Goal: Task Accomplishment & Management: Manage account settings

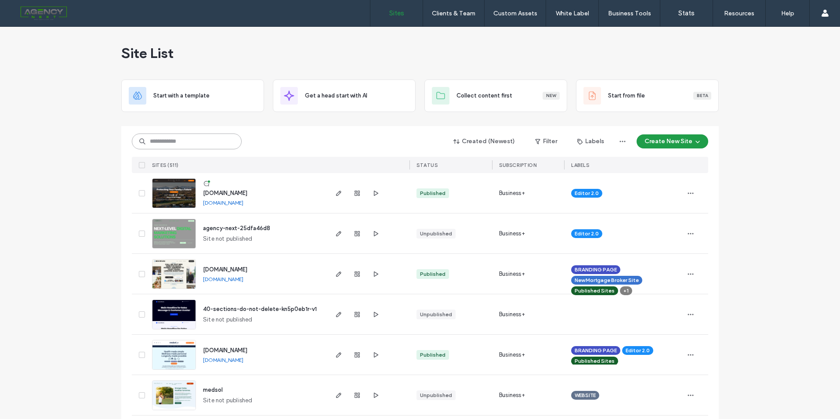
click at [219, 141] on input at bounding box center [187, 142] width 110 height 16
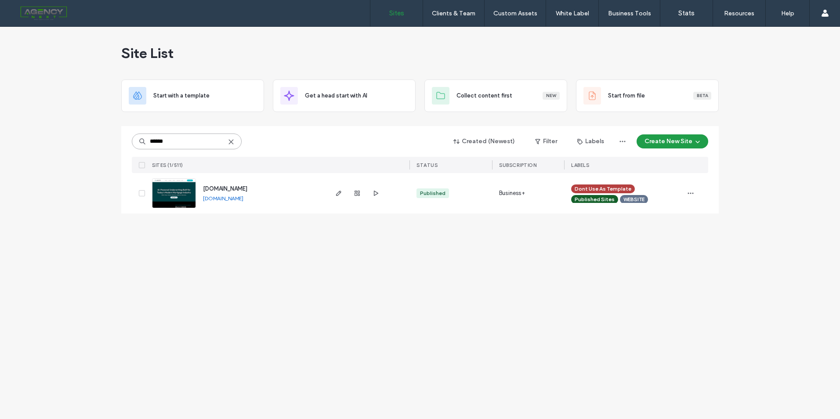
type input "******"
click at [224, 189] on span "[DOMAIN_NAME]" at bounding box center [225, 188] width 44 height 7
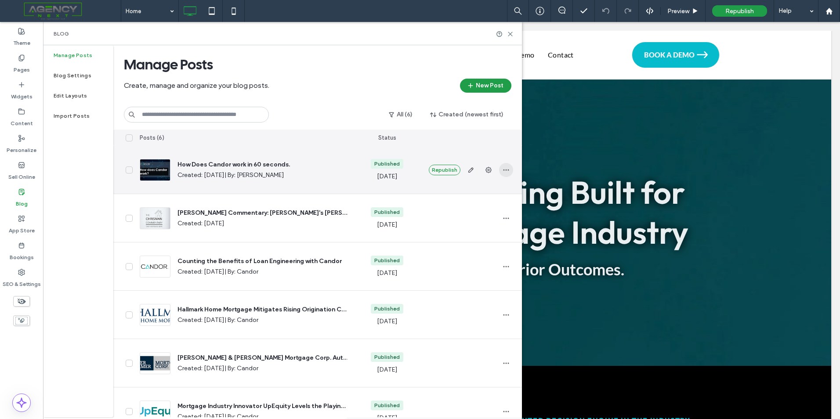
click at [501, 171] on span "button" at bounding box center [506, 170] width 14 height 14
click at [469, 210] on span "Duplicate" at bounding box center [464, 209] width 25 height 9
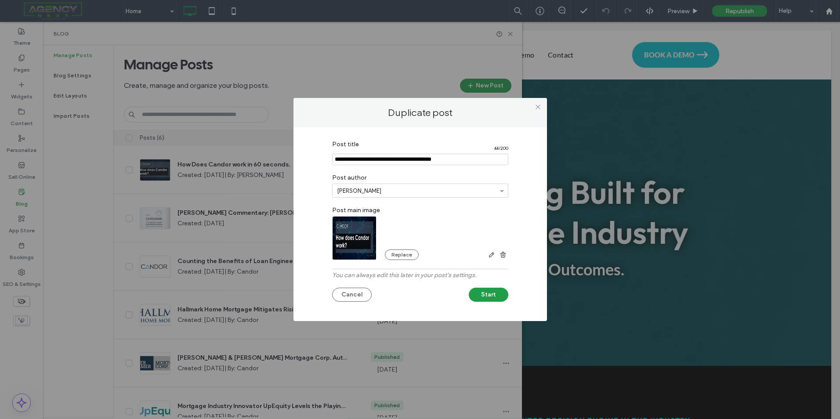
click at [434, 156] on input "Post title" at bounding box center [420, 159] width 176 height 11
paste input "**********"
type input "**********"
click at [444, 177] on label "Post author" at bounding box center [420, 177] width 176 height 14
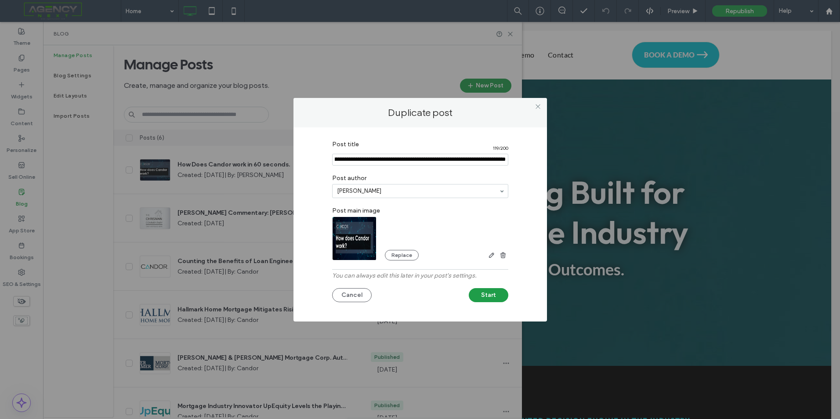
scroll to position [0, 0]
type input "******"
click at [433, 242] on div "Replace" at bounding box center [446, 250] width 123 height 19
click at [397, 257] on button "Replace" at bounding box center [402, 255] width 34 height 11
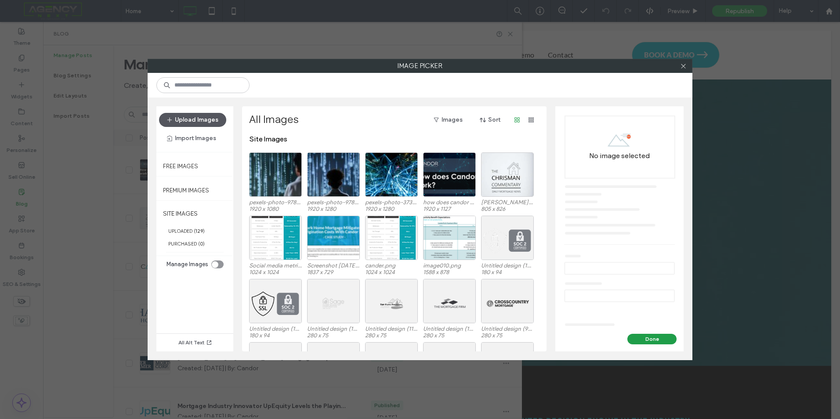
click at [205, 115] on button "Upload Images" at bounding box center [192, 120] width 67 height 14
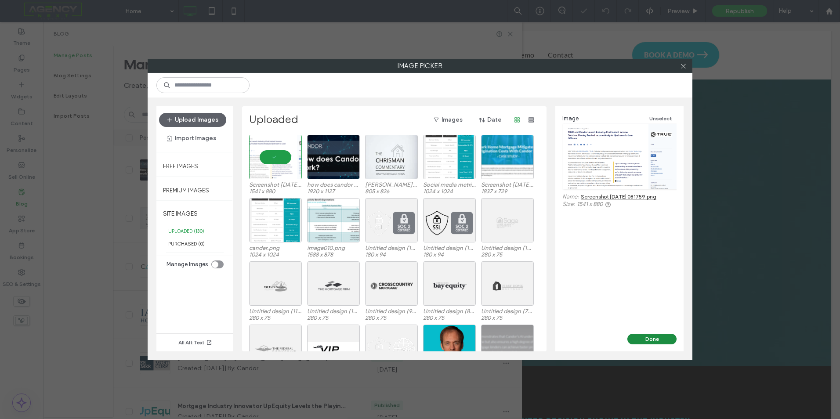
click at [652, 339] on button "Done" at bounding box center [651, 339] width 49 height 11
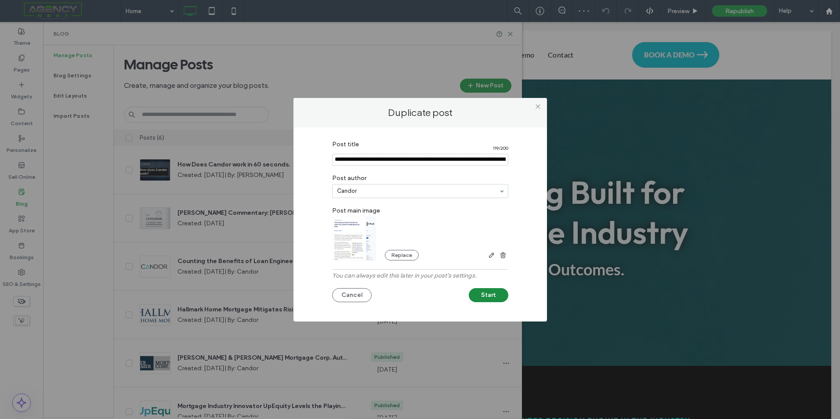
click at [489, 294] on button "Start" at bounding box center [489, 295] width 40 height 14
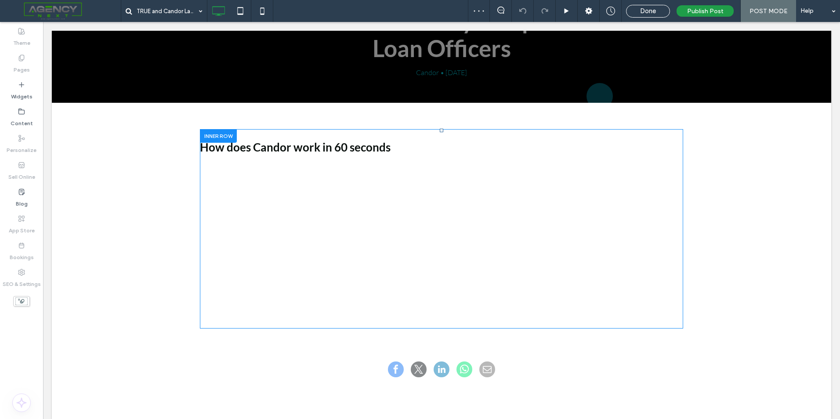
scroll to position [88, 0]
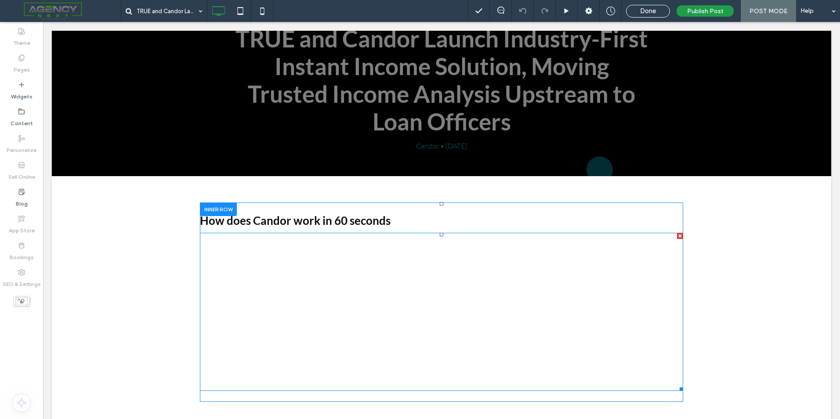
click at [678, 234] on div at bounding box center [680, 236] width 6 height 6
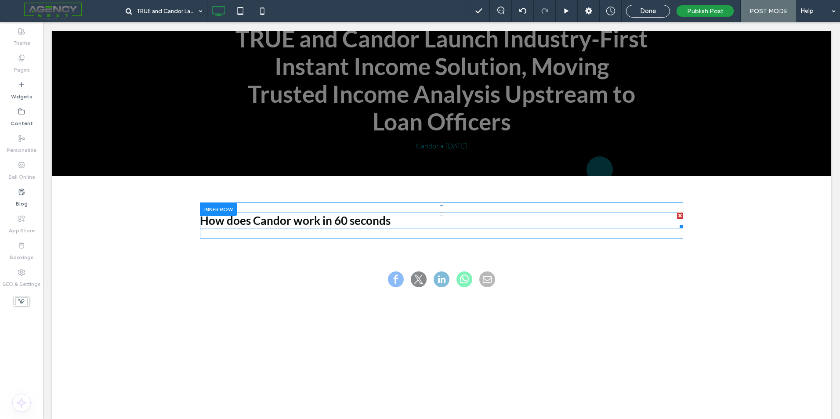
click at [306, 219] on h3 "How does Candor work in 60 seconds" at bounding box center [441, 221] width 483 height 16
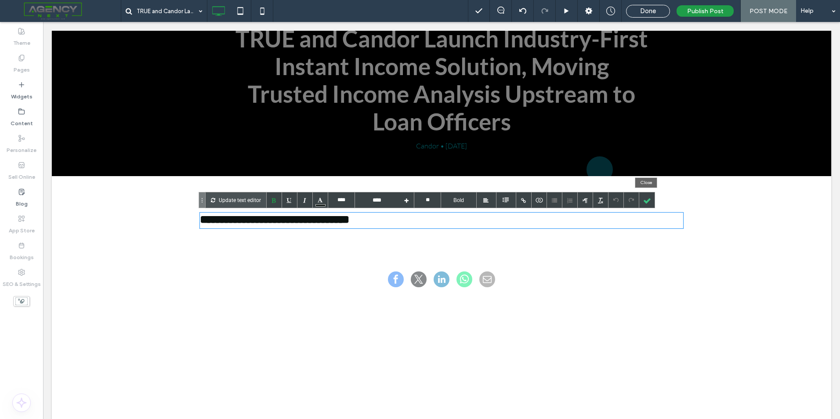
drag, startPoint x: 651, startPoint y: 196, endPoint x: 642, endPoint y: 198, distance: 9.3
click at [650, 196] on div at bounding box center [646, 199] width 15 height 15
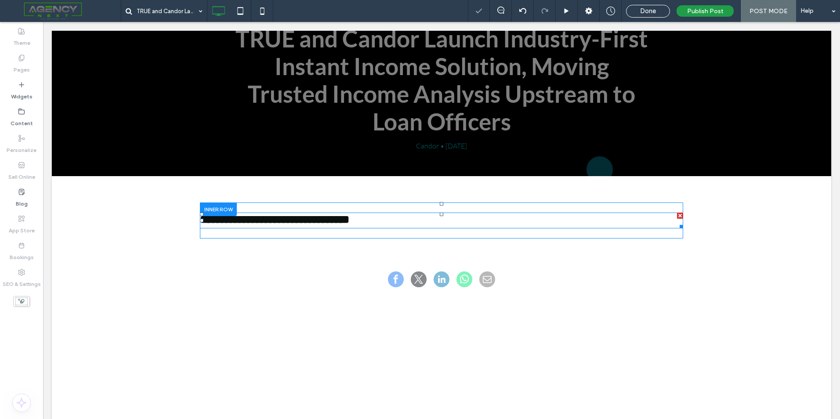
click at [677, 214] on div at bounding box center [680, 216] width 6 height 6
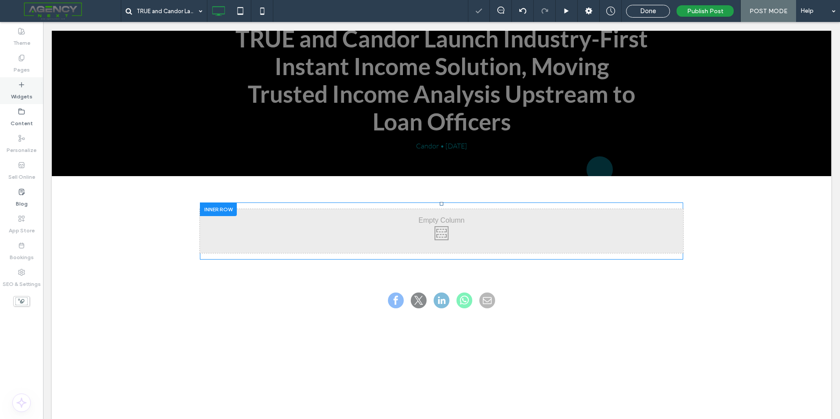
click at [21, 87] on icon at bounding box center [21, 84] width 7 height 7
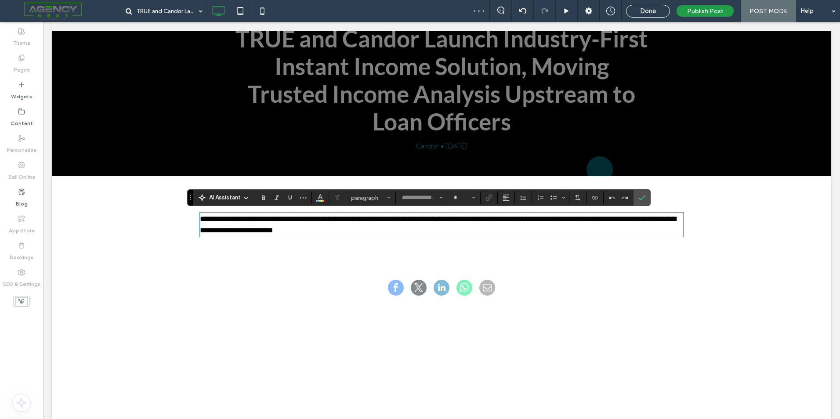
type input "****"
type input "**"
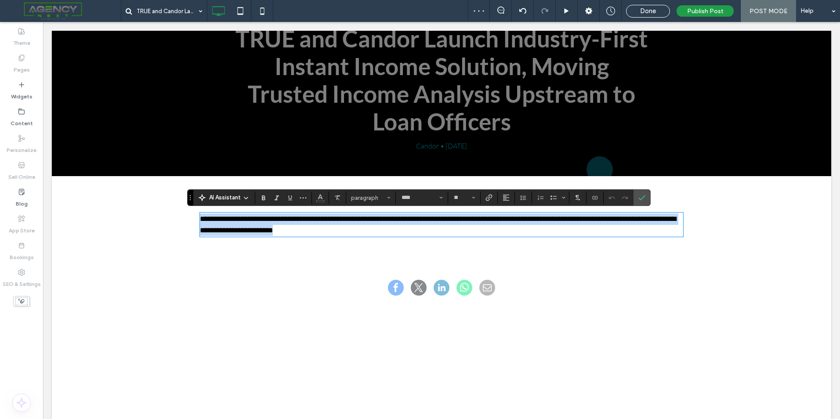
click at [274, 234] on p "**********" at bounding box center [441, 224] width 483 height 22
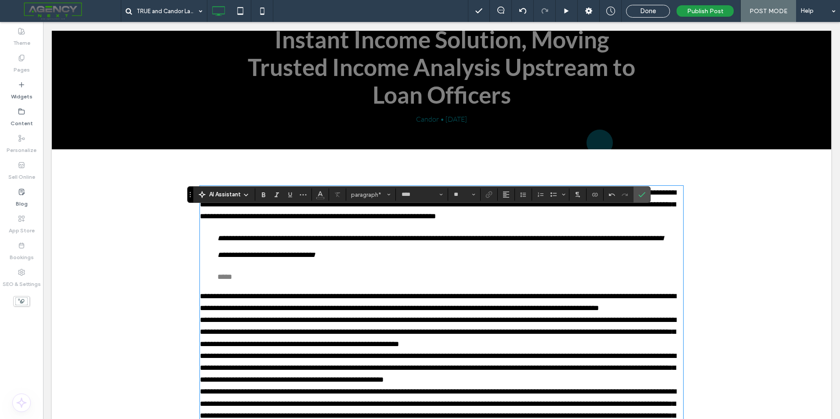
scroll to position [124, 0]
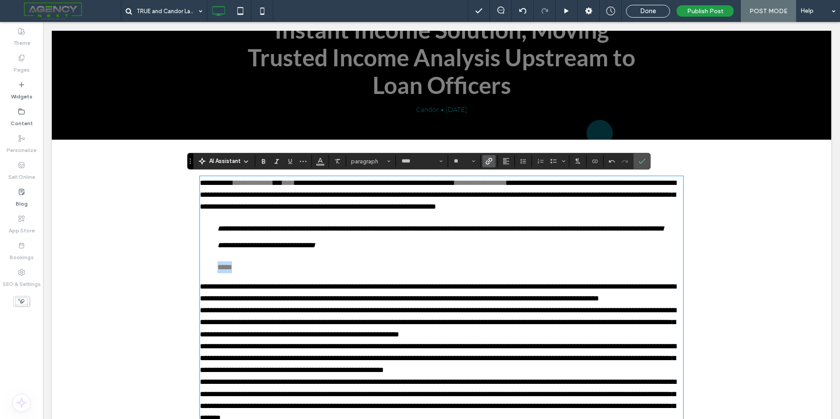
drag, startPoint x: 239, startPoint y: 269, endPoint x: 195, endPoint y: 264, distance: 44.2
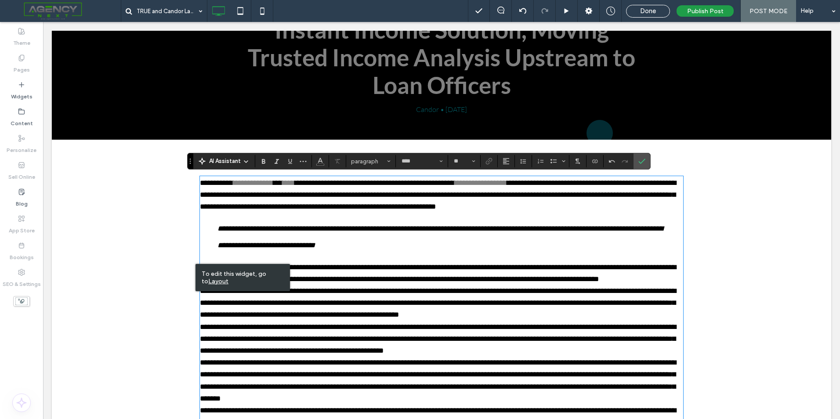
click at [610, 278] on p "**********" at bounding box center [441, 273] width 483 height 24
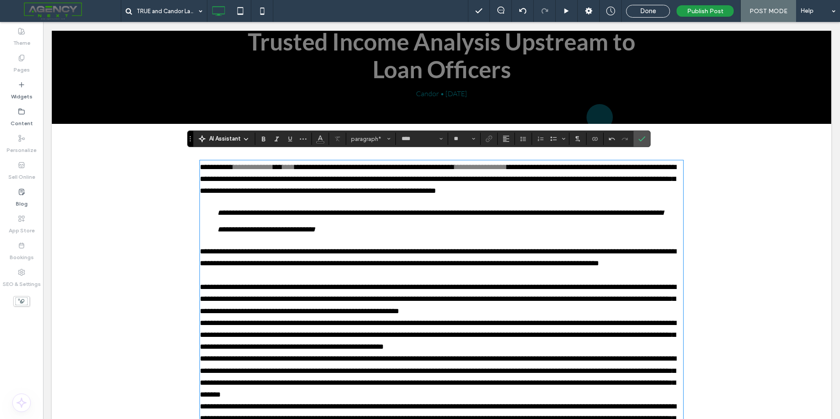
scroll to position [168, 0]
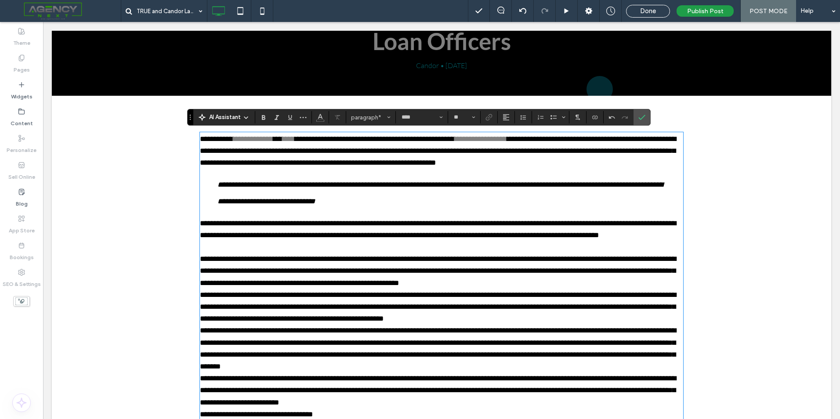
click at [468, 281] on p "**********" at bounding box center [441, 271] width 483 height 36
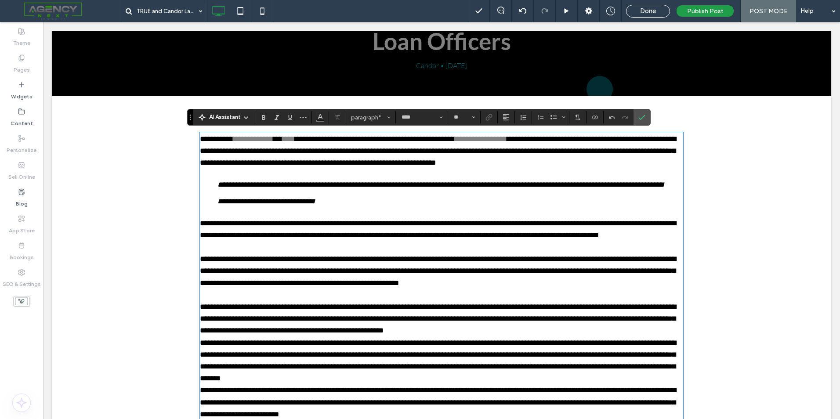
click at [423, 331] on p "**********" at bounding box center [441, 319] width 483 height 36
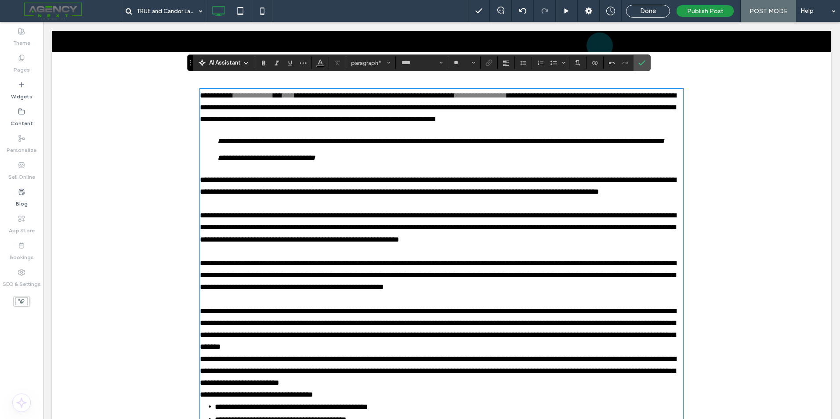
scroll to position [256, 0]
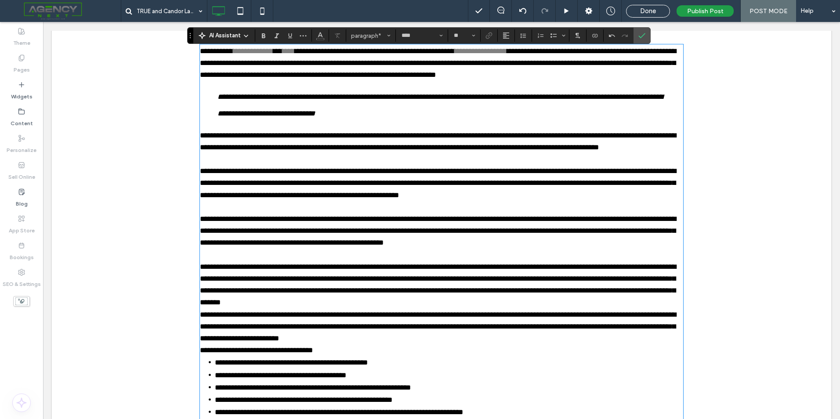
click at [301, 297] on p "**********" at bounding box center [441, 285] width 483 height 48
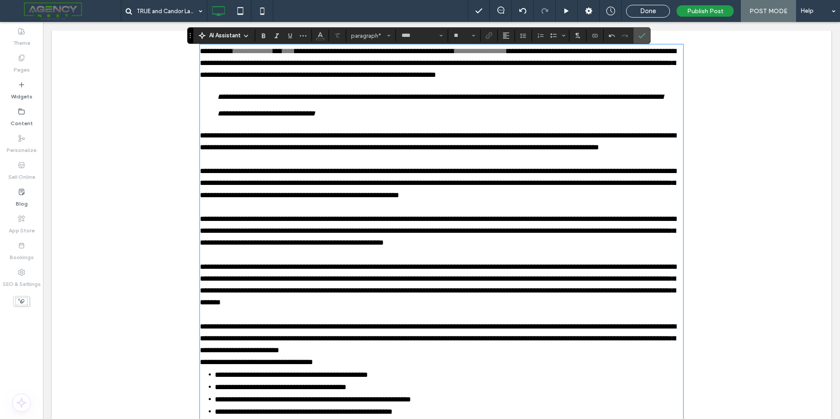
click at [316, 348] on p "**********" at bounding box center [441, 339] width 483 height 36
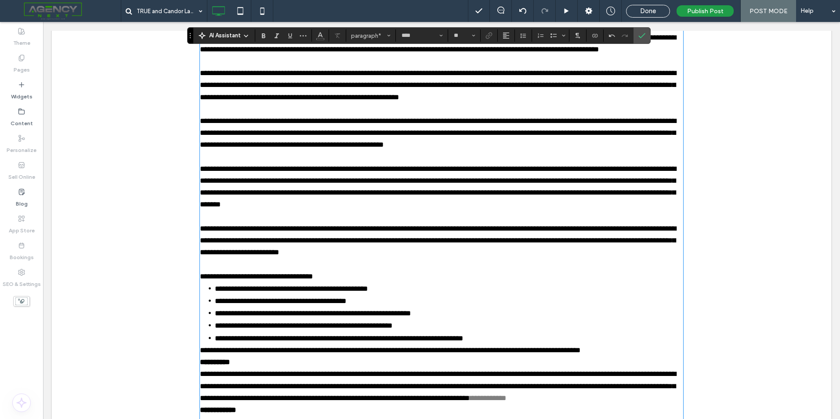
scroll to position [388, 0]
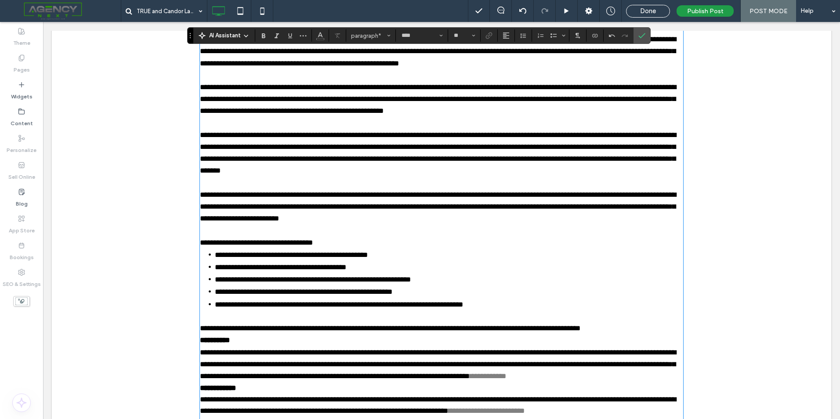
click at [629, 327] on p "**********" at bounding box center [441, 328] width 483 height 12
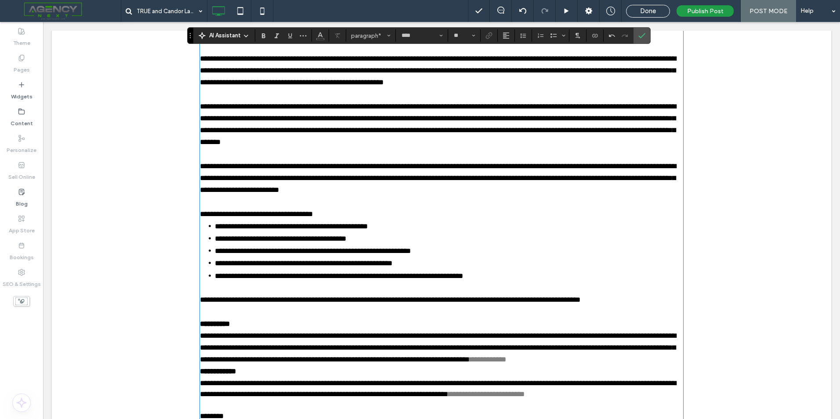
scroll to position [432, 0]
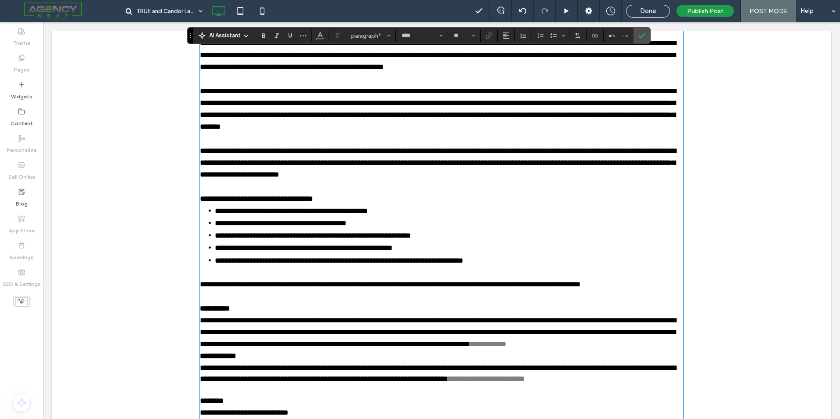
click at [559, 345] on p "**********" at bounding box center [441, 332] width 483 height 36
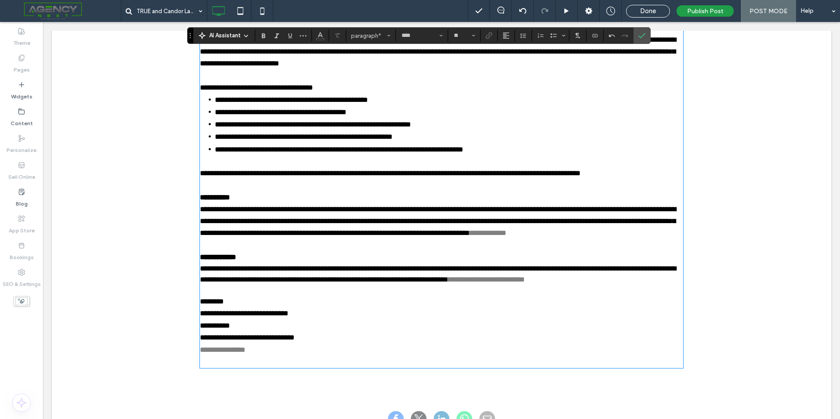
scroll to position [563, 0]
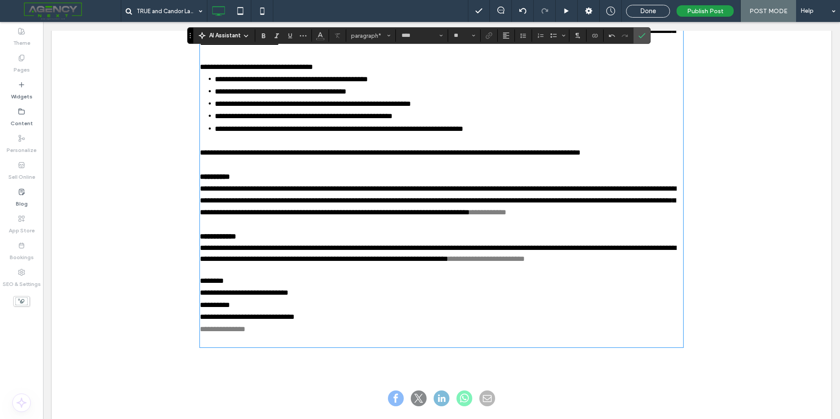
click at [241, 340] on p "﻿" at bounding box center [441, 340] width 483 height 11
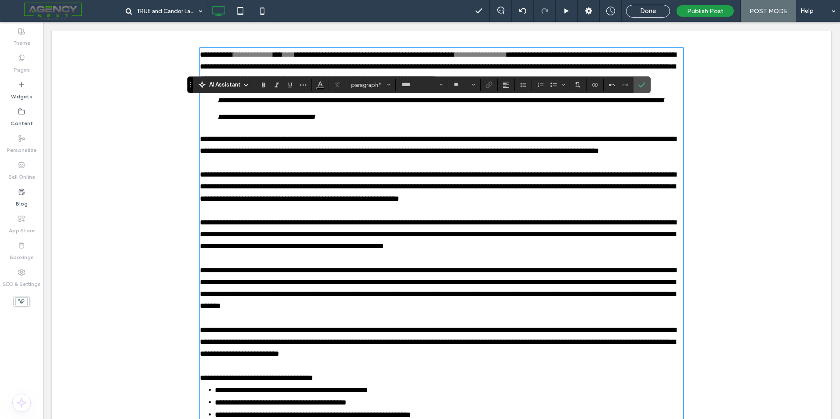
scroll to position [168, 0]
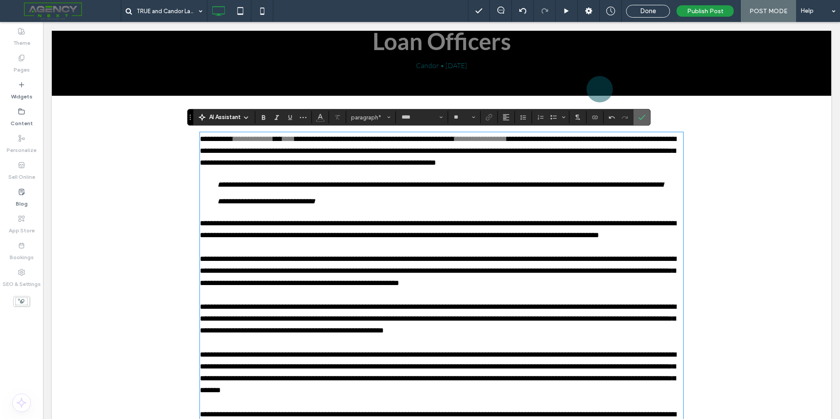
click at [642, 121] on span "Confirm" at bounding box center [641, 117] width 7 height 15
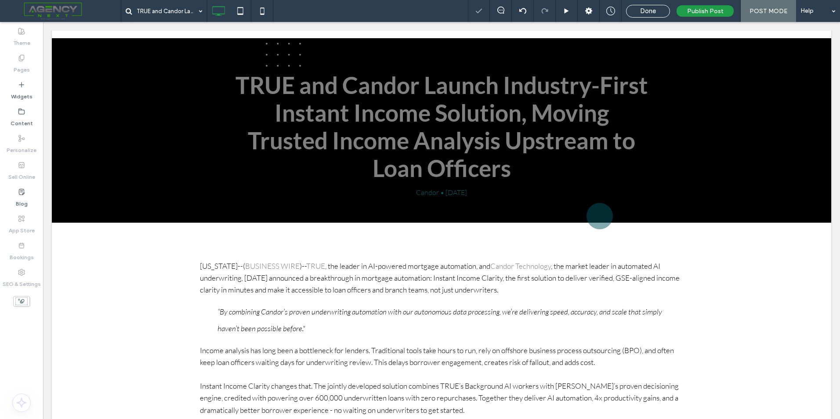
scroll to position [36, 0]
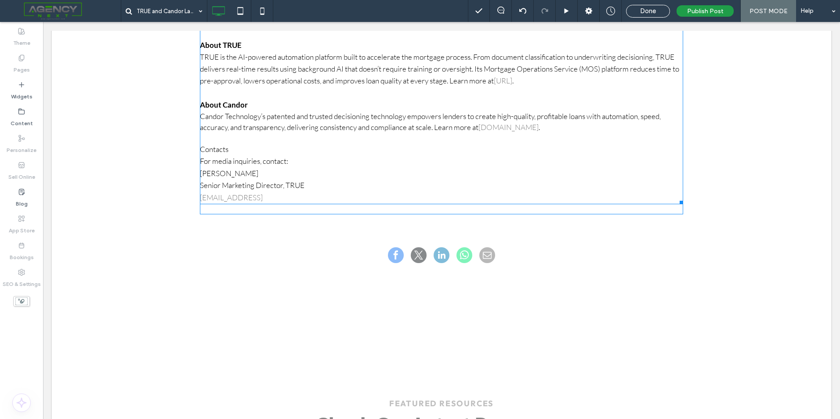
click at [338, 180] on p "For media inquiries, contact: Liz Adkins Senior Marketing Director, TRUE ladkin…" at bounding box center [441, 179] width 483 height 49
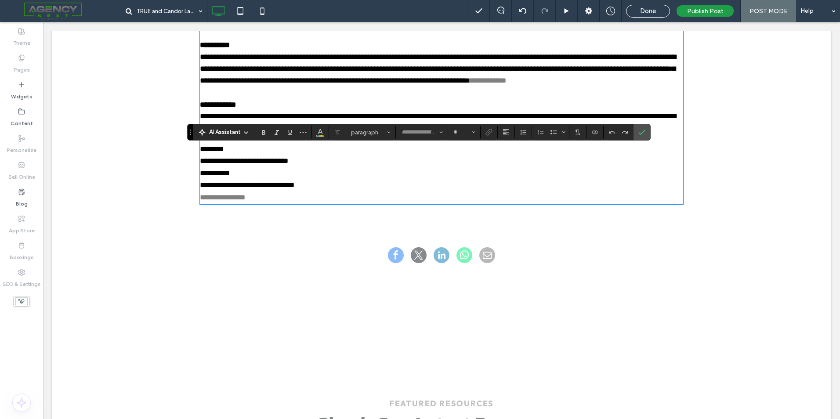
type input "****"
type input "**"
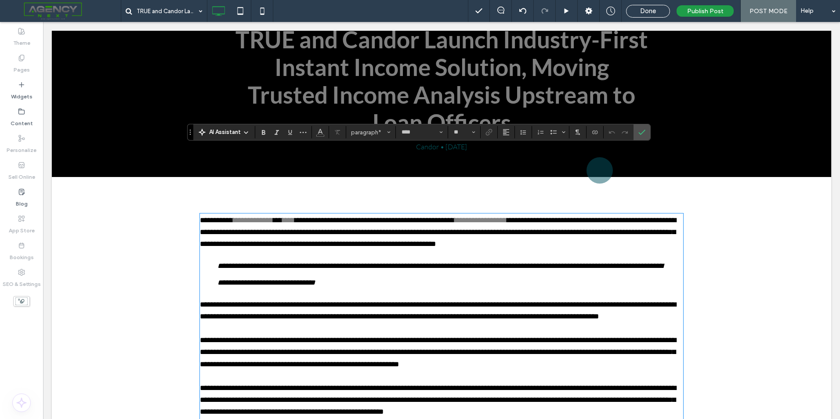
click at [200, 219] on span "**********" at bounding box center [216, 220] width 33 height 7
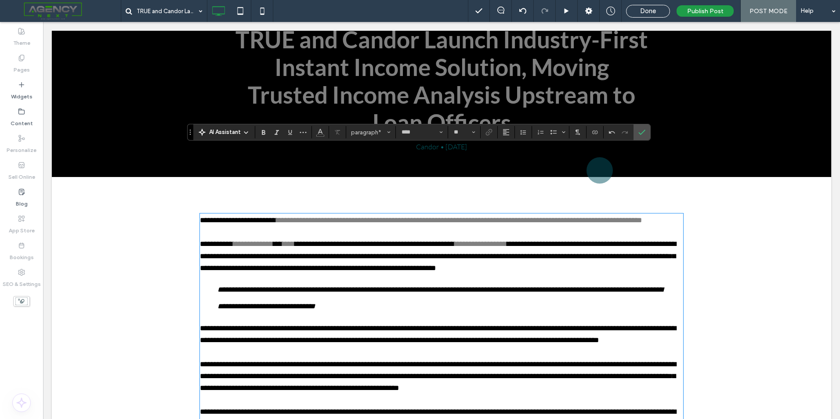
scroll to position [0, 0]
click at [644, 126] on span "Confirm" at bounding box center [641, 132] width 7 height 15
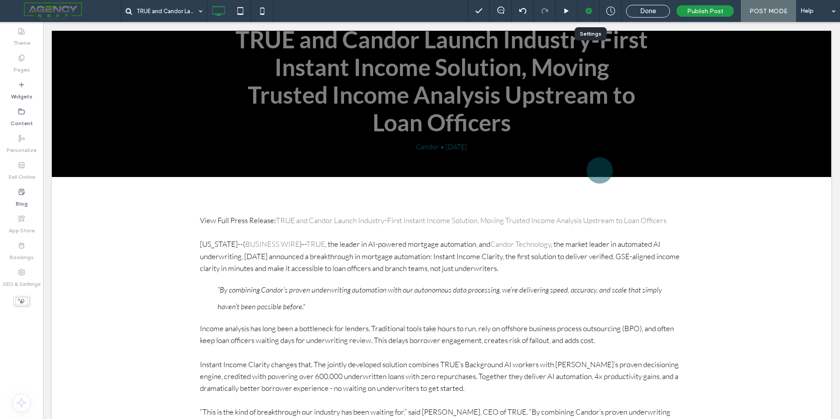
click at [588, 11] on use at bounding box center [588, 10] width 7 height 7
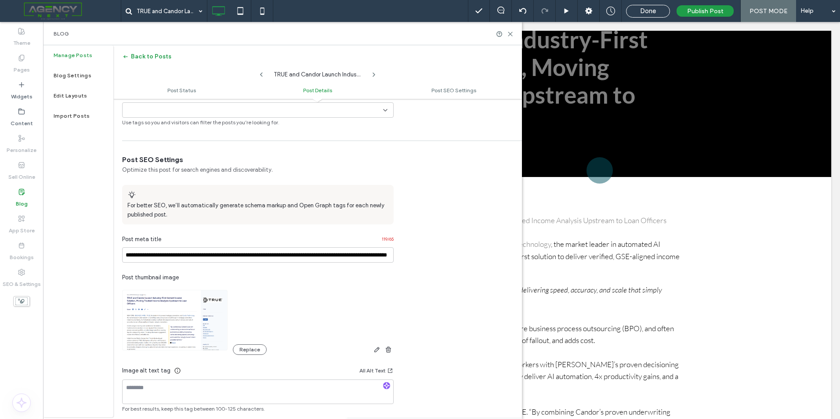
scroll to position [459, 0]
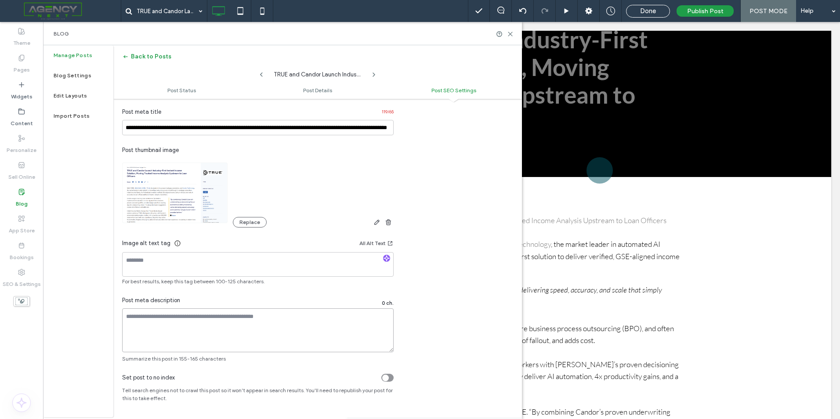
click at [179, 332] on textarea at bounding box center [257, 330] width 271 height 44
paste textarea "**********"
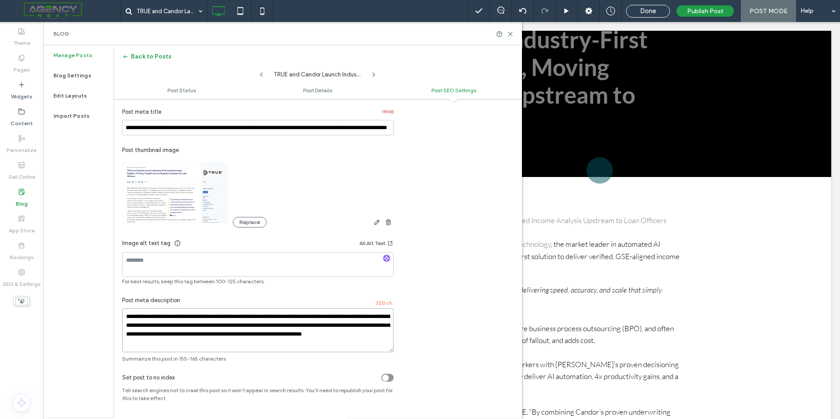
drag, startPoint x: 197, startPoint y: 343, endPoint x: 160, endPoint y: 347, distance: 36.7
click at [160, 347] on textarea "**********" at bounding box center [257, 330] width 271 height 44
type textarea "**********"
click at [384, 260] on icon "button" at bounding box center [386, 258] width 6 height 6
type textarea "**********"
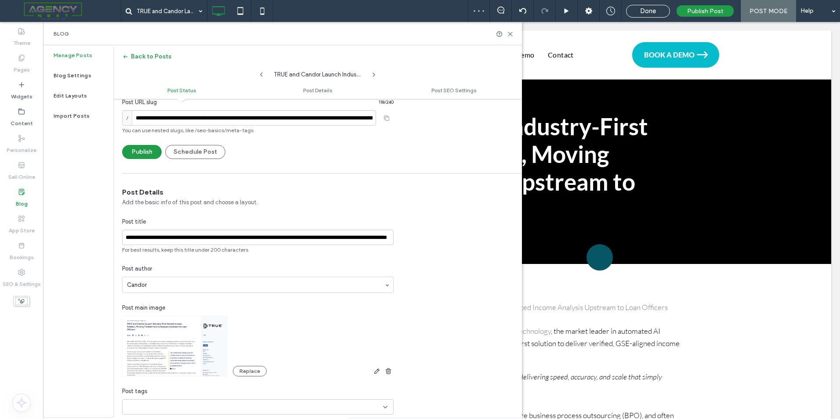
scroll to position [0, 0]
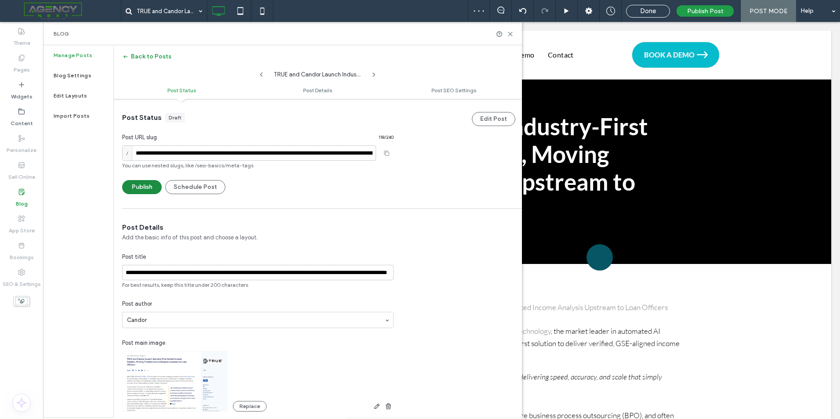
click at [148, 190] on button "Publish" at bounding box center [142, 187] width 40 height 14
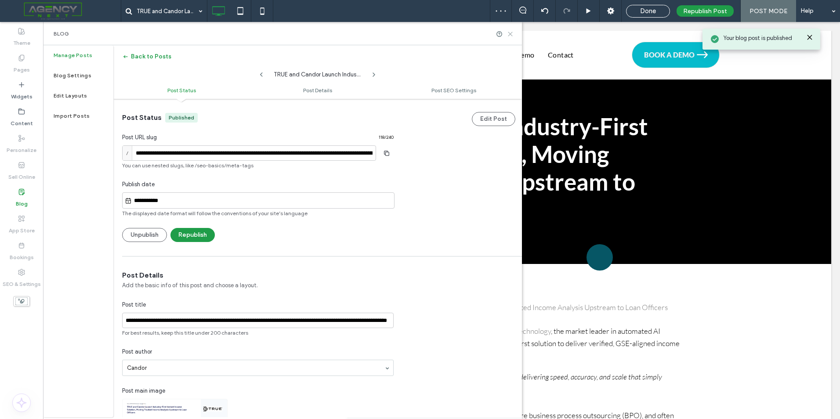
click at [509, 35] on icon at bounding box center [510, 34] width 7 height 7
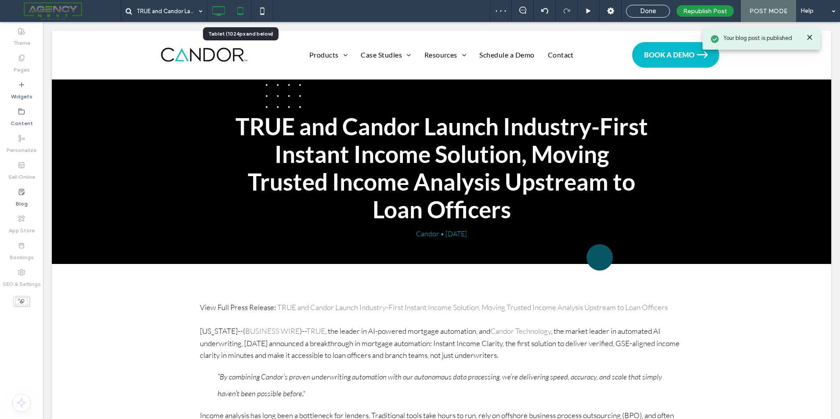
click at [244, 9] on icon at bounding box center [240, 11] width 18 height 18
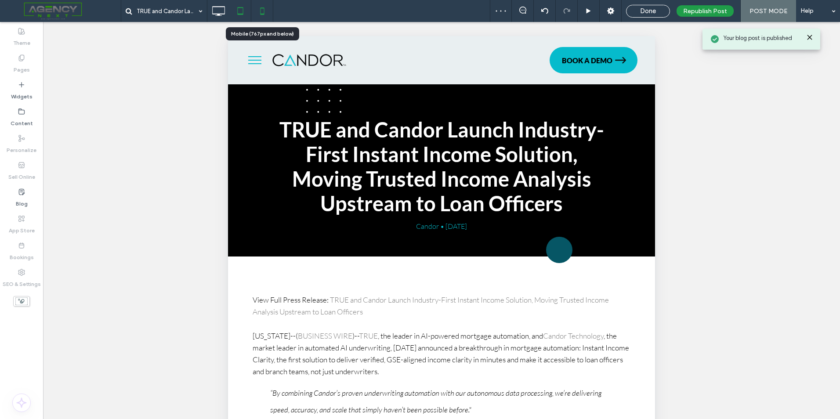
click at [264, 7] on icon at bounding box center [262, 11] width 18 height 18
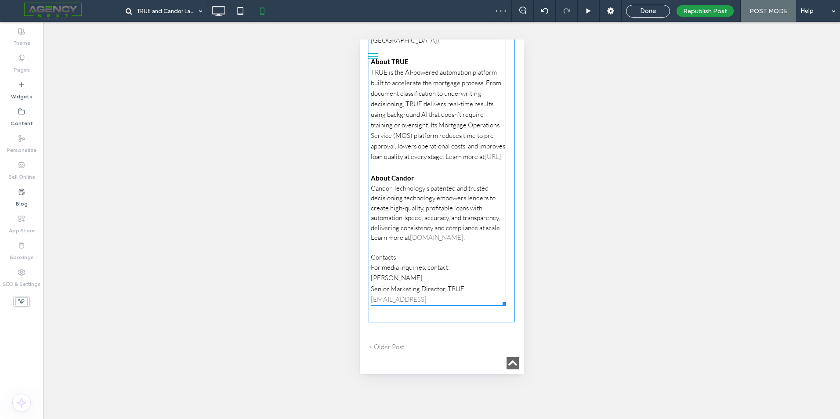
scroll to position [1361, 0]
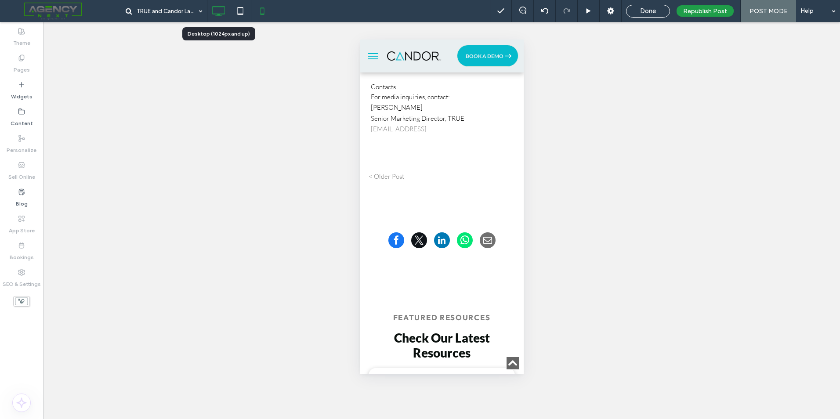
click at [223, 14] on icon at bounding box center [218, 11] width 18 height 18
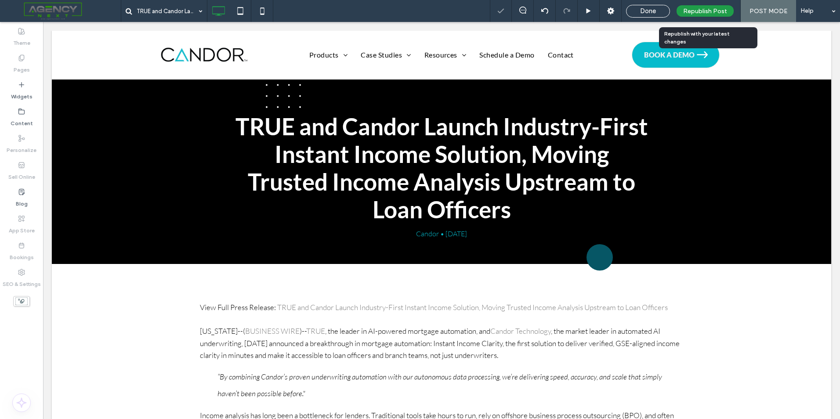
scroll to position [0, 0]
click at [645, 14] on span "Done" at bounding box center [648, 11] width 16 height 8
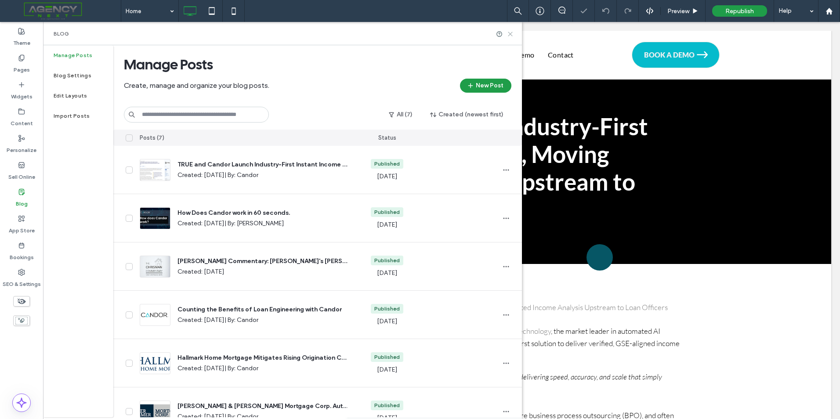
click at [510, 33] on use at bounding box center [510, 34] width 4 height 4
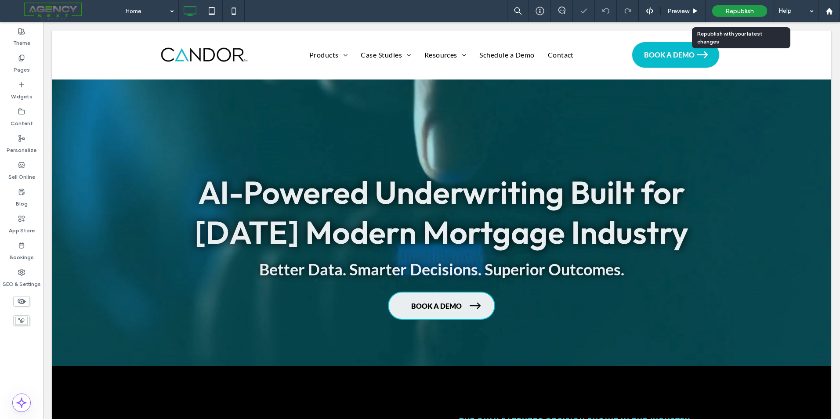
click at [741, 12] on span "Republish" at bounding box center [739, 10] width 29 height 7
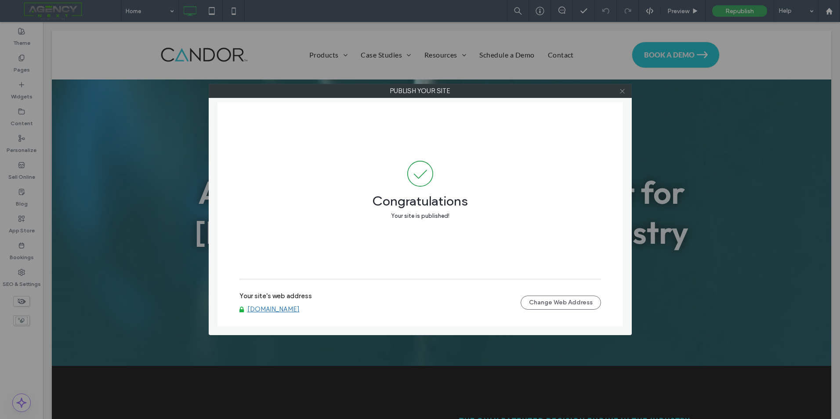
click at [624, 91] on icon at bounding box center [622, 91] width 7 height 7
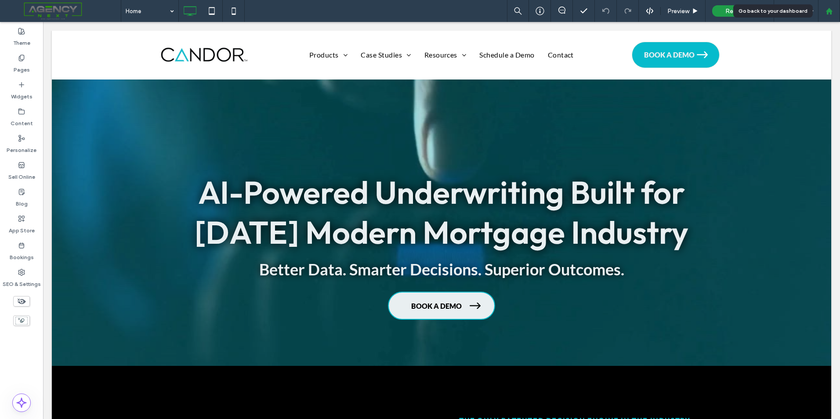
click at [833, 13] on div at bounding box center [828, 10] width 21 height 7
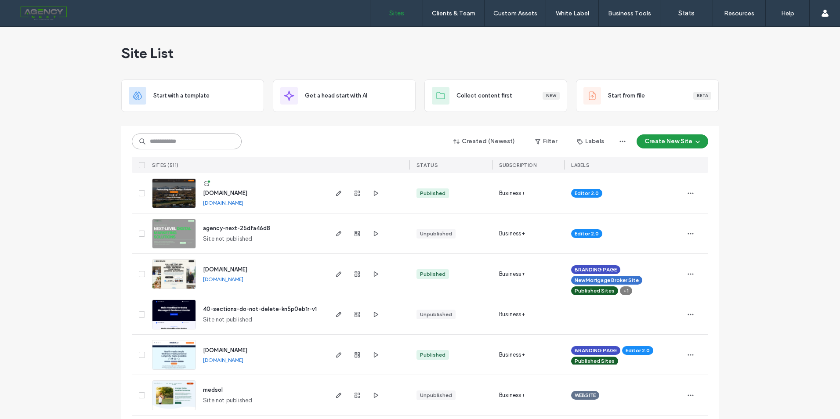
click at [217, 141] on input at bounding box center [187, 142] width 110 height 16
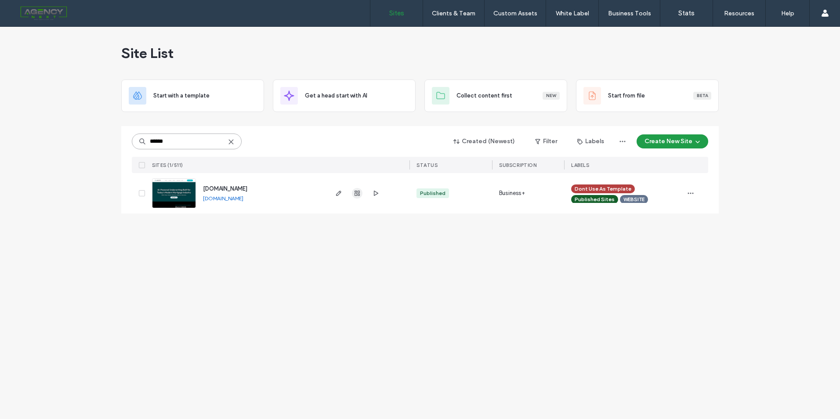
type input "******"
click at [354, 192] on icon "button" at bounding box center [357, 193] width 7 height 7
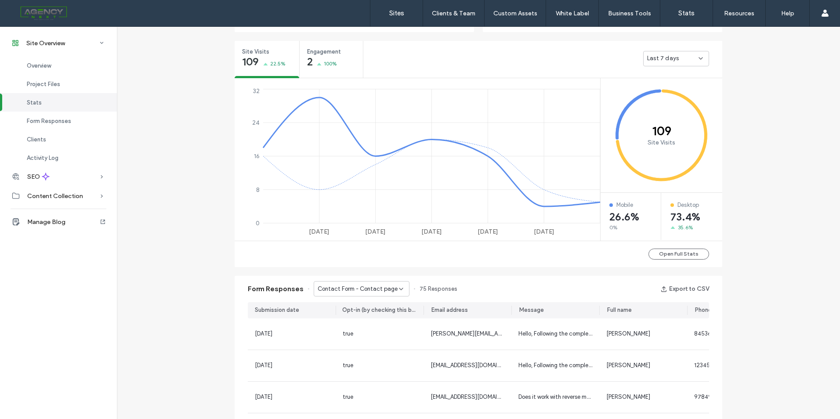
scroll to position [435, 0]
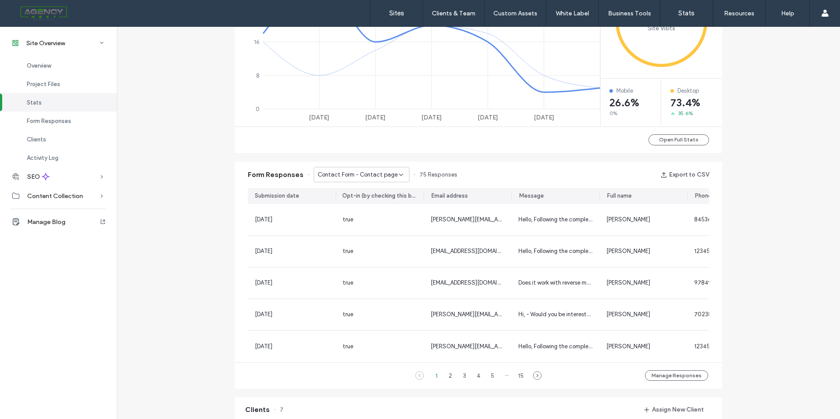
click at [372, 166] on div "Form Responses Contact Form - Contact page 75 Responses Export to CSV" at bounding box center [478, 175] width 487 height 26
click at [375, 177] on span "Contact Form - Contact page" at bounding box center [358, 174] width 80 height 9
click at [359, 208] on span "Contact Form - Header/Footer" at bounding box center [353, 205] width 81 height 9
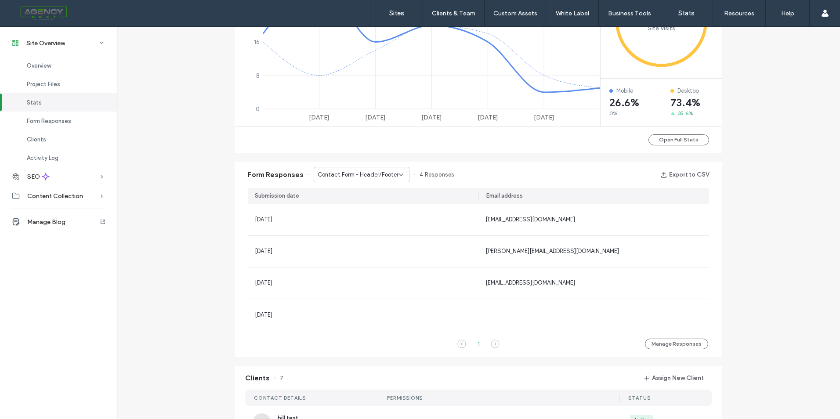
click at [379, 174] on span "Contact Form - Header/Footer" at bounding box center [358, 174] width 81 height 9
click at [390, 193] on span "Contact Form - Contact page" at bounding box center [353, 190] width 80 height 9
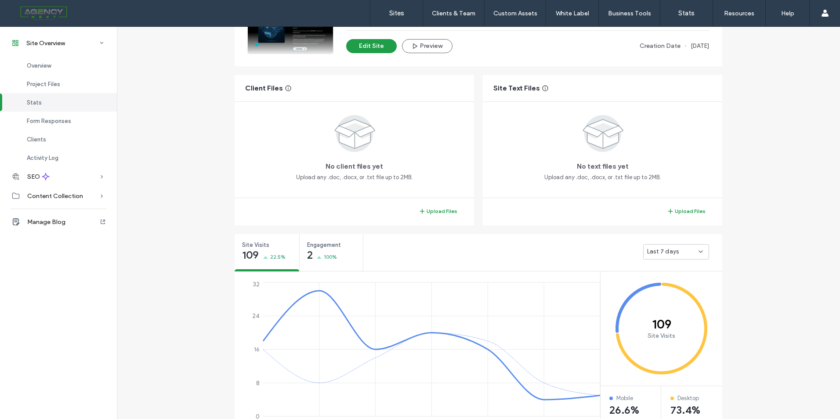
scroll to position [37, 0]
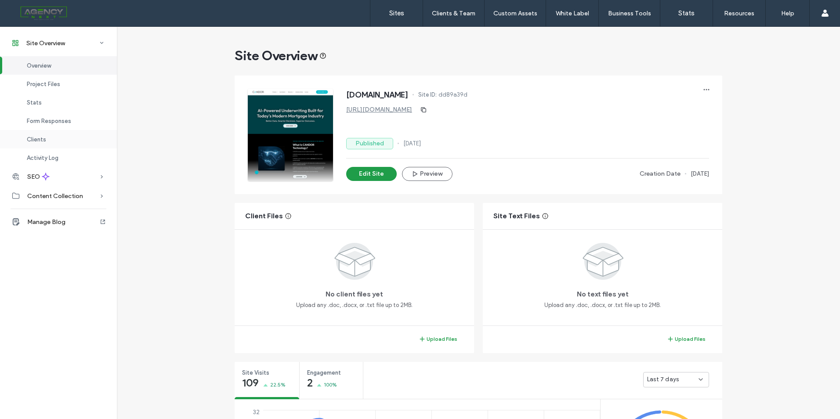
click at [54, 130] on div "Clients" at bounding box center [58, 139] width 117 height 18
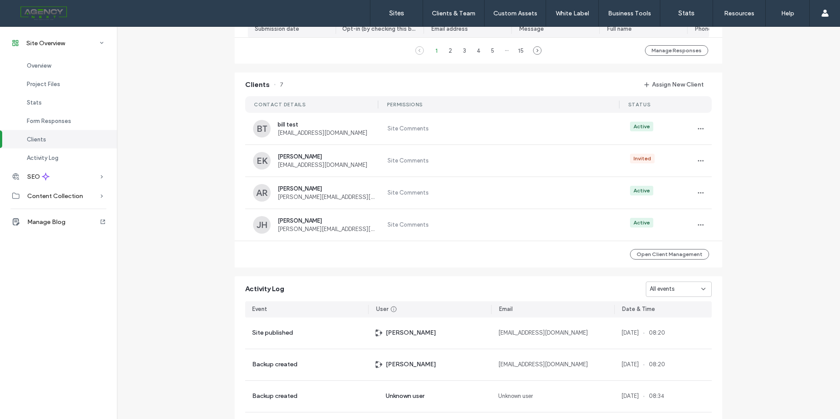
scroll to position [805, 0]
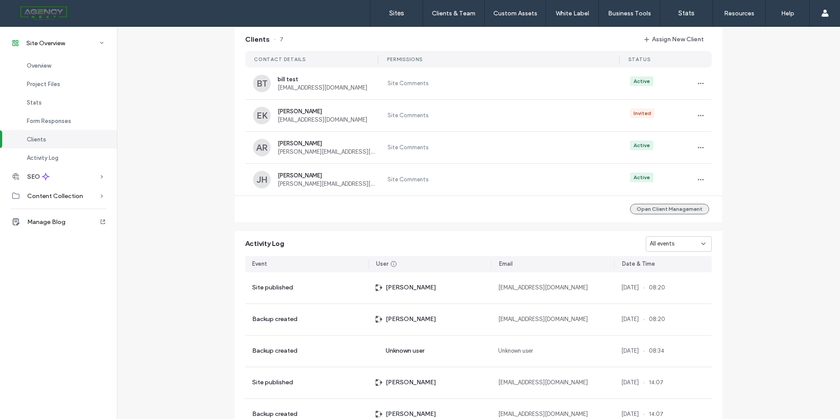
click at [673, 214] on button "Open Client Management" at bounding box center [669, 209] width 79 height 11
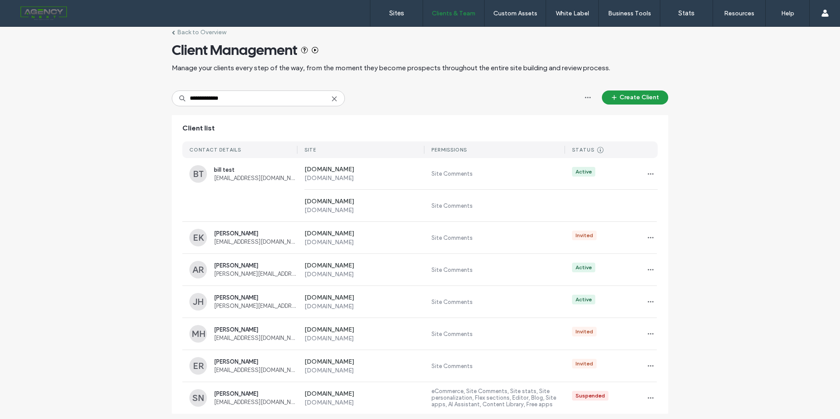
scroll to position [15, 0]
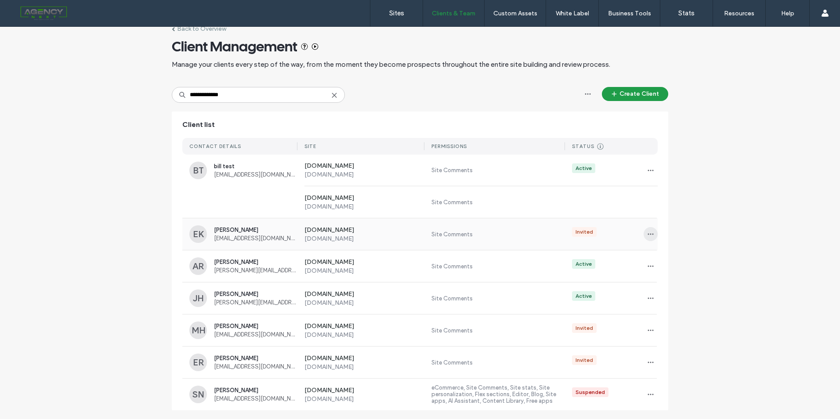
click at [650, 236] on icon "button" at bounding box center [650, 234] width 7 height 7
click at [686, 256] on span "Sites & Permissions" at bounding box center [683, 257] width 50 height 9
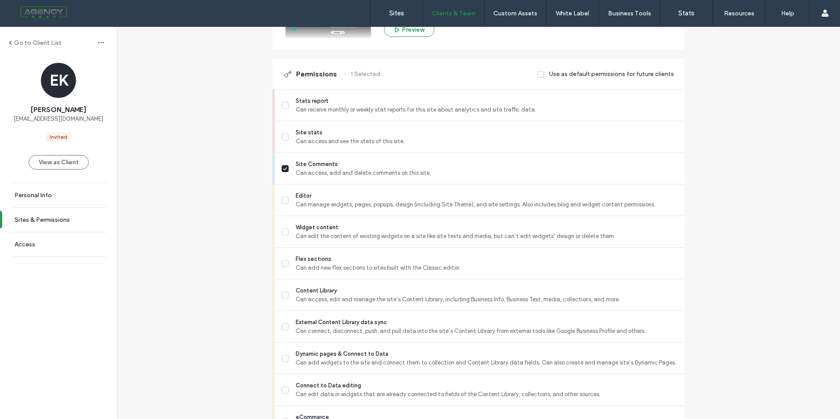
scroll to position [220, 0]
click at [284, 104] on icon at bounding box center [285, 105] width 4 height 4
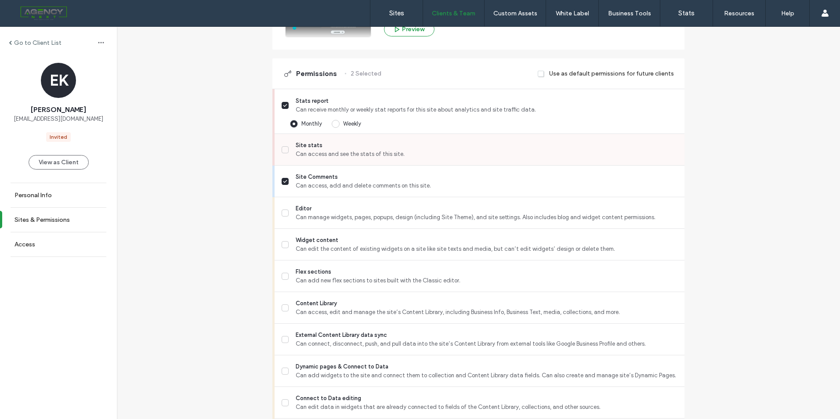
click at [282, 147] on span at bounding box center [284, 149] width 7 height 7
click at [284, 214] on span at bounding box center [284, 212] width 7 height 7
click at [281, 279] on span at bounding box center [284, 276] width 7 height 7
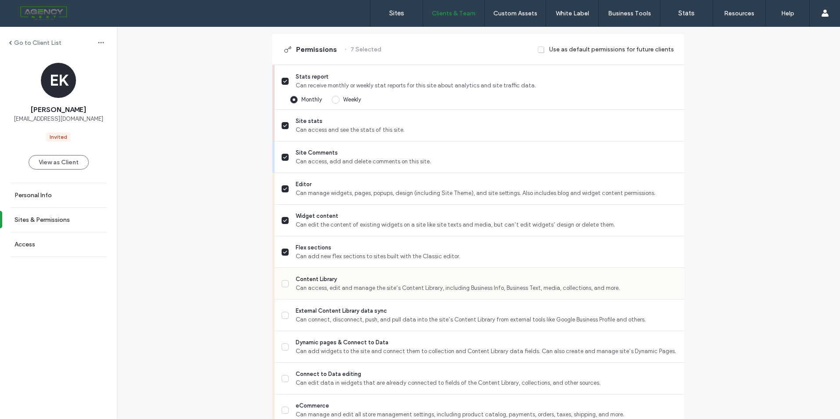
scroll to position [307, 0]
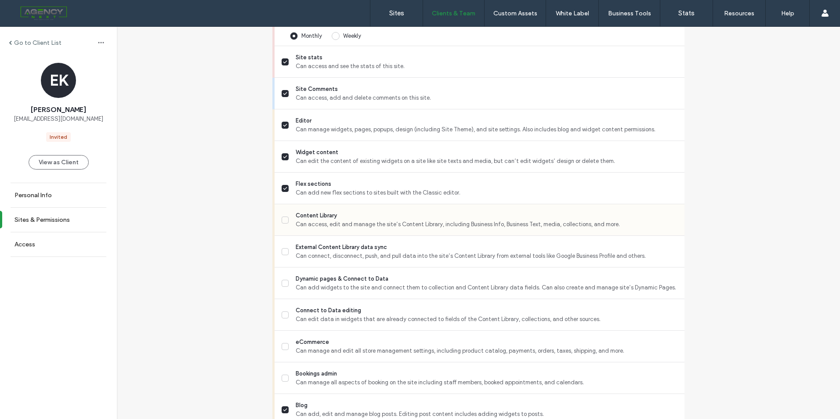
click at [286, 216] on label "Content Library Can access, edit and manage the site’s Content Library, includi…" at bounding box center [479, 220] width 396 height 18
click at [283, 256] on label "External Content Library data sync Can connect, disconnect, push, and pull data…" at bounding box center [479, 252] width 396 height 18
click at [283, 278] on label "Dynamic pages & Connect to Data Can add widgets to the site and connect them to…" at bounding box center [479, 283] width 396 height 18
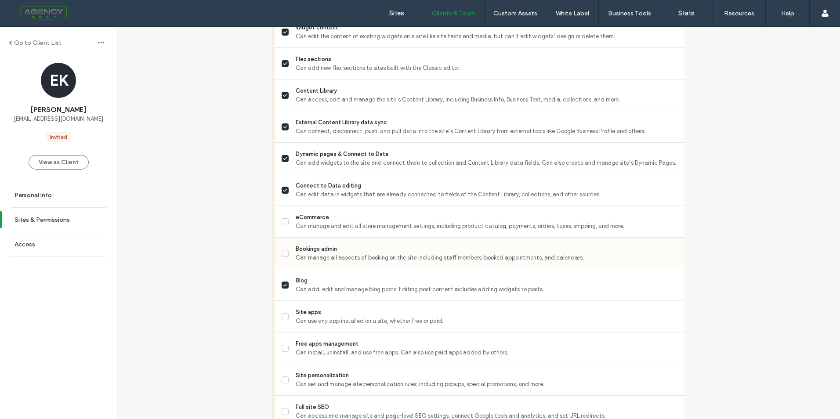
scroll to position [439, 0]
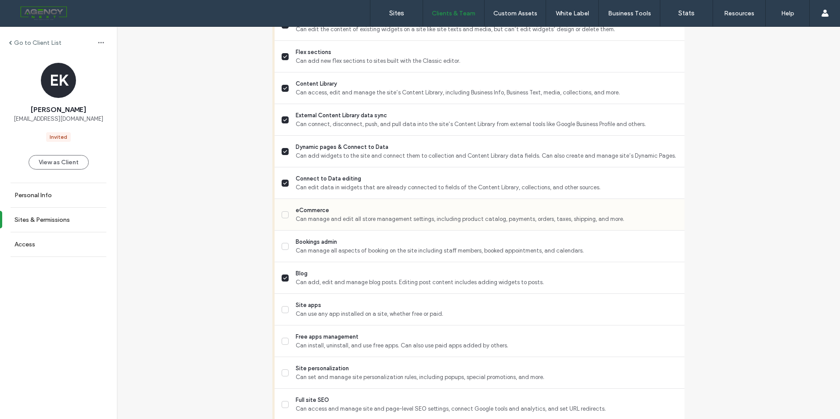
click at [283, 213] on icon at bounding box center [285, 215] width 4 height 4
click at [285, 251] on label "Bookings admin Can manage all aspects of booking on the site including staff me…" at bounding box center [479, 247] width 396 height 18
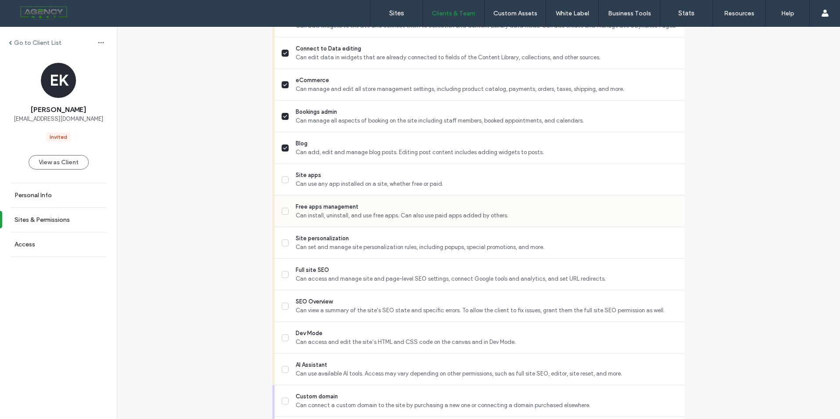
scroll to position [571, 0]
click at [281, 173] on label "Site apps Can use any app installed on a site, whether free or paid." at bounding box center [479, 178] width 396 height 18
click at [281, 212] on span at bounding box center [284, 209] width 7 height 7
click at [281, 252] on div "Site personalization Can set and manage site personalization rules, including p…" at bounding box center [482, 240] width 403 height 31
click at [283, 238] on span at bounding box center [284, 241] width 7 height 7
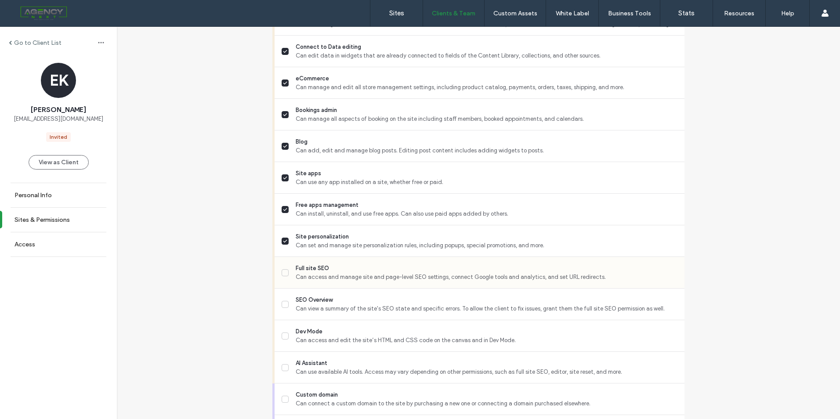
click at [284, 280] on label "Full site SEO Can access and manage site and page-level SEO settings, connect G…" at bounding box center [479, 273] width 396 height 18
click at [283, 298] on label "SEO Overview Can view a summary of the site's SEO state and specific errors. To…" at bounding box center [479, 305] width 396 height 18
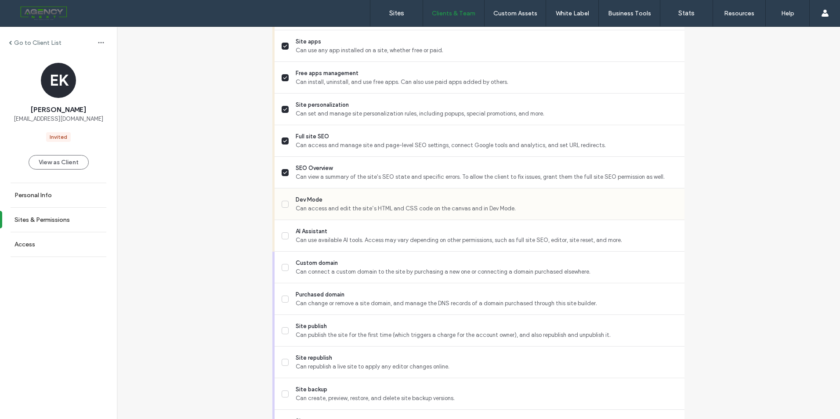
click at [282, 201] on span at bounding box center [284, 204] width 7 height 7
click at [283, 236] on icon at bounding box center [285, 236] width 4 height 2
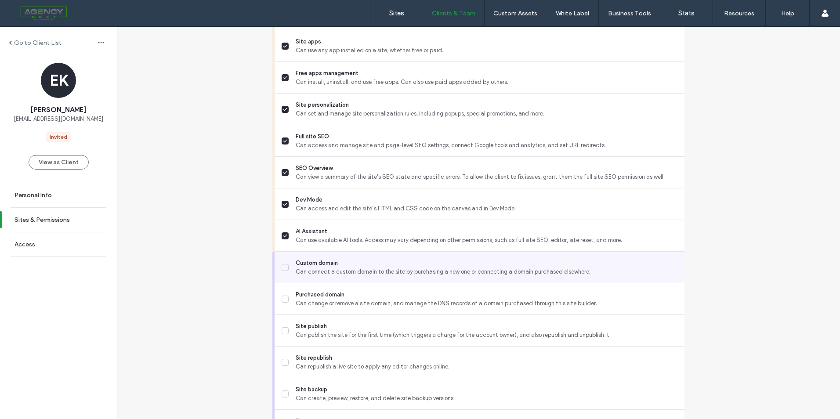
click at [283, 268] on icon at bounding box center [285, 267] width 4 height 2
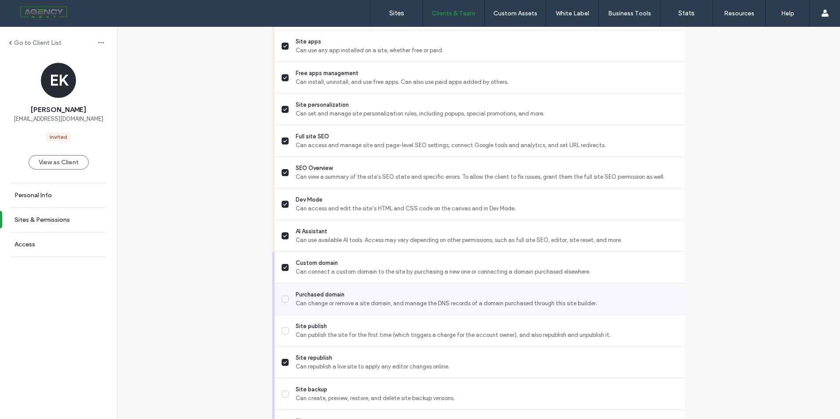
click at [277, 301] on div "Purchased domain Can change or remove a site domain, and manage the DNS records…" at bounding box center [479, 299] width 410 height 32
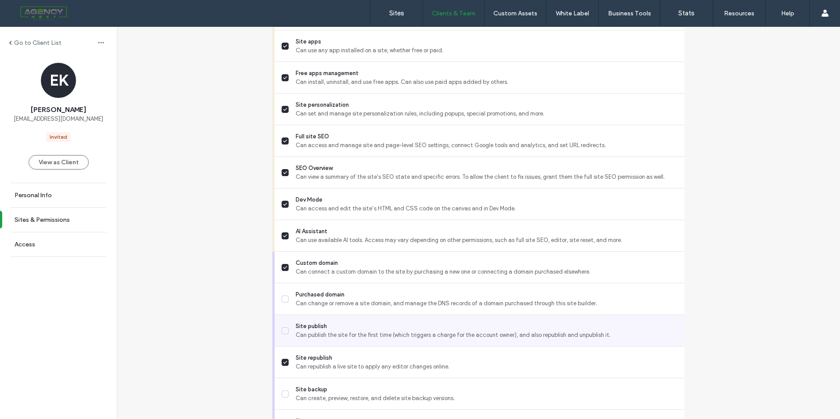
click at [281, 325] on label "Site publish Can publish the site for the first time (which triggers a charge f…" at bounding box center [479, 331] width 396 height 18
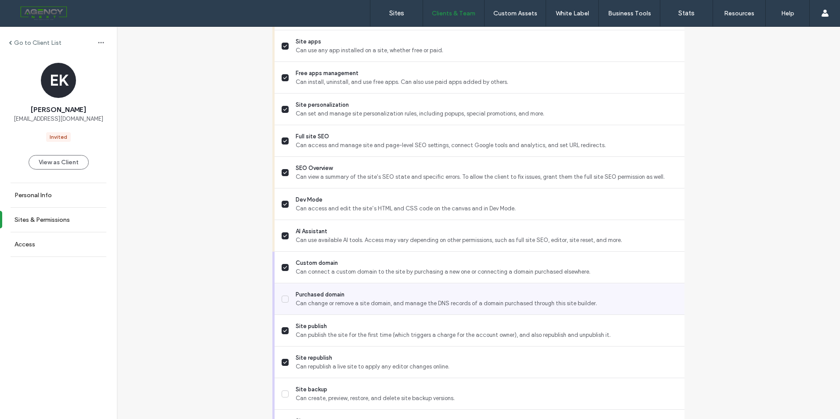
click at [284, 303] on label "Purchased domain Can change or remove a site domain, and manage the DNS records…" at bounding box center [479, 299] width 396 height 18
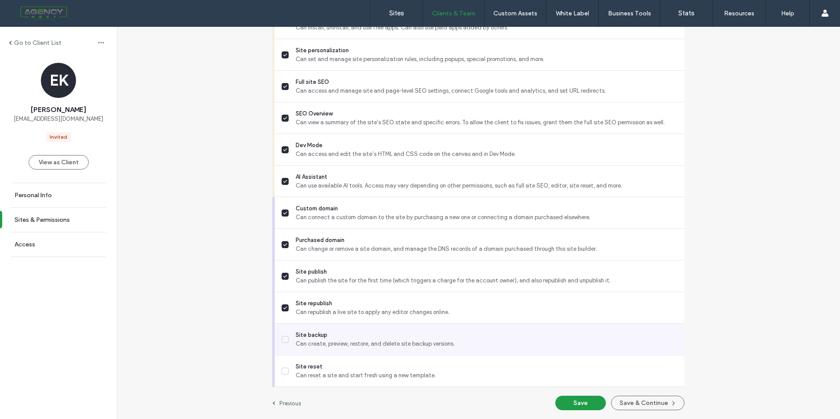
click at [283, 340] on icon at bounding box center [285, 340] width 4 height 4
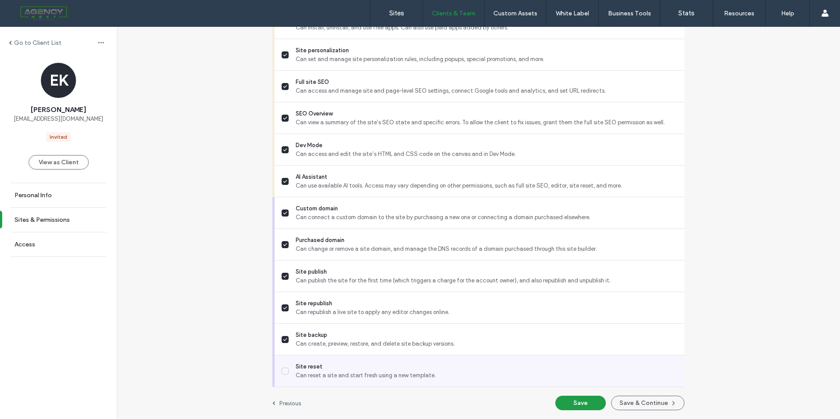
click at [281, 373] on span at bounding box center [284, 371] width 7 height 7
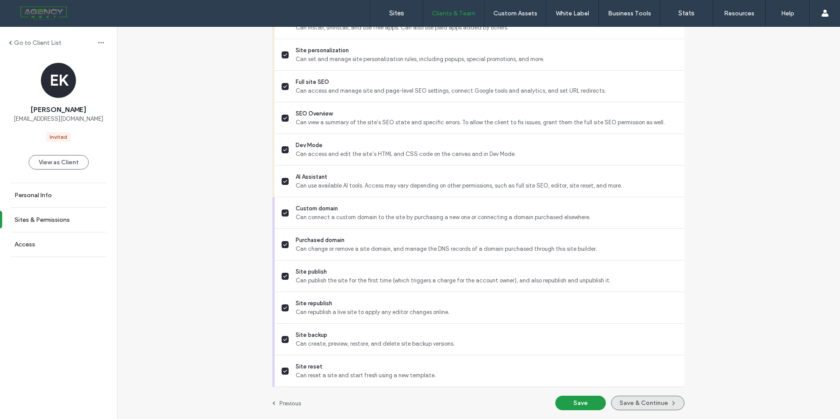
click at [669, 399] on span "button" at bounding box center [672, 403] width 9 height 13
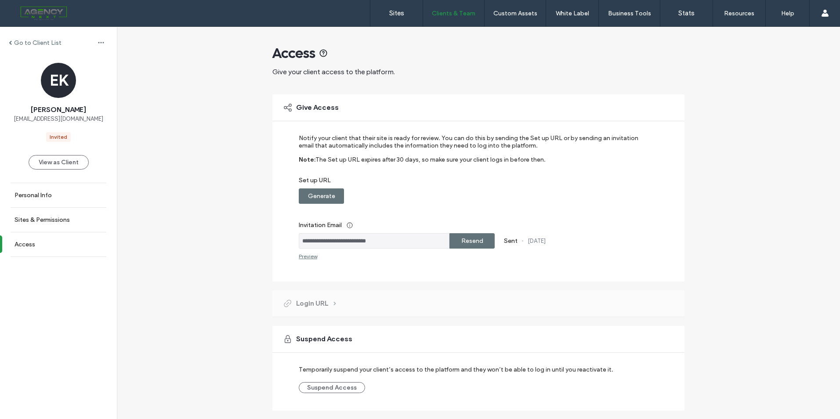
scroll to position [24, 0]
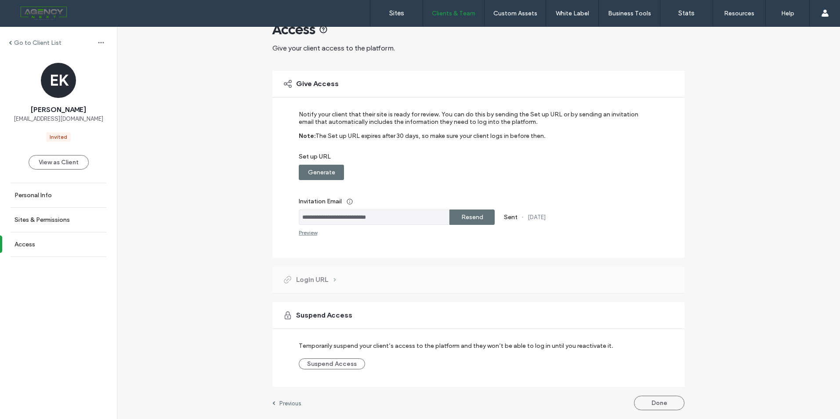
click at [461, 220] on label "Resend" at bounding box center [472, 217] width 22 height 16
click at [660, 405] on button "Done" at bounding box center [659, 403] width 51 height 14
